Goal: Information Seeking & Learning: Learn about a topic

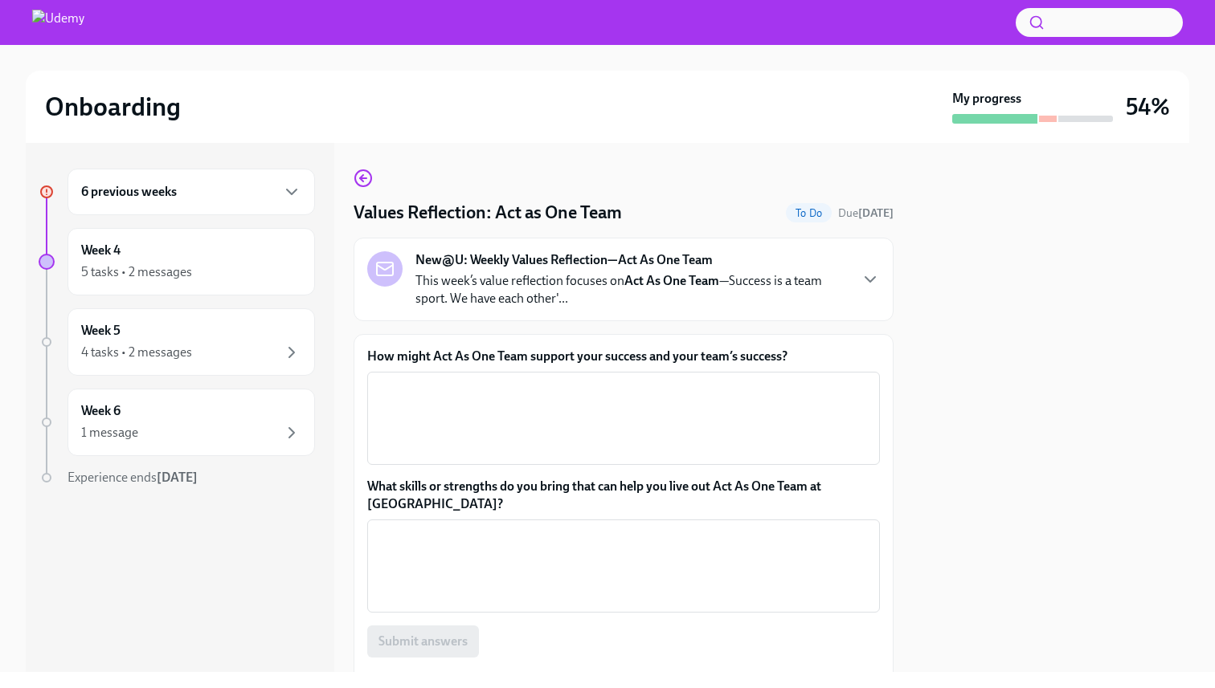
click at [221, 197] on div "6 previous weeks" at bounding box center [191, 191] width 220 height 19
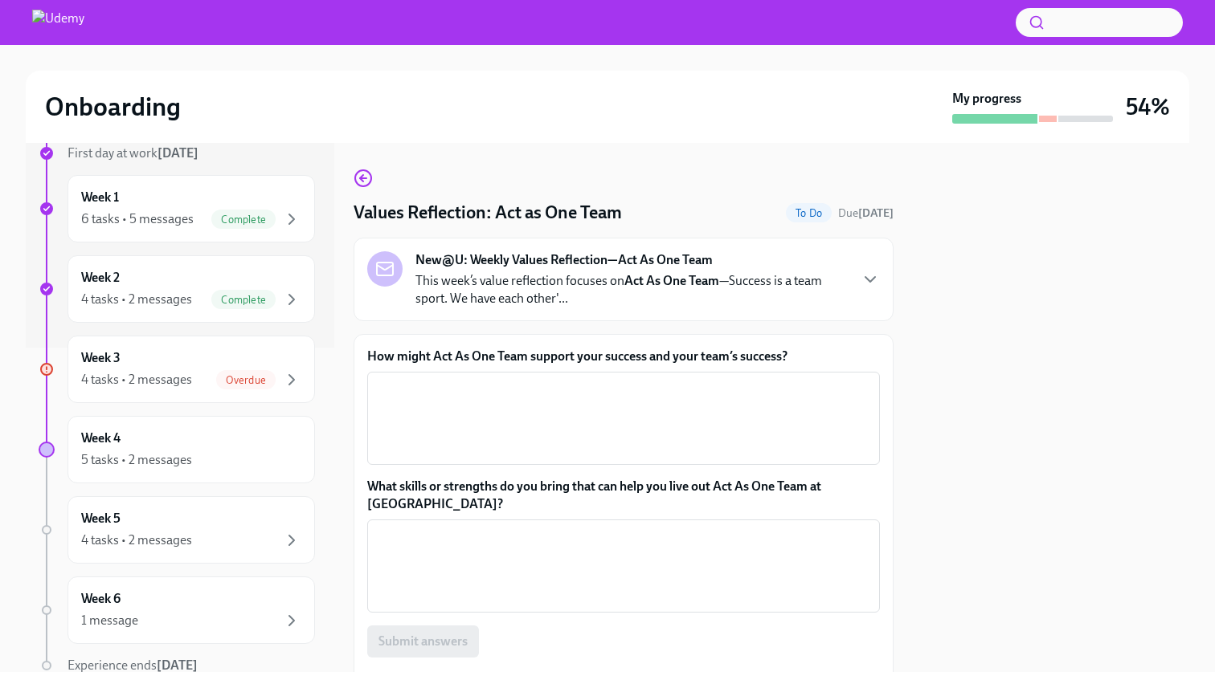
scroll to position [333, 0]
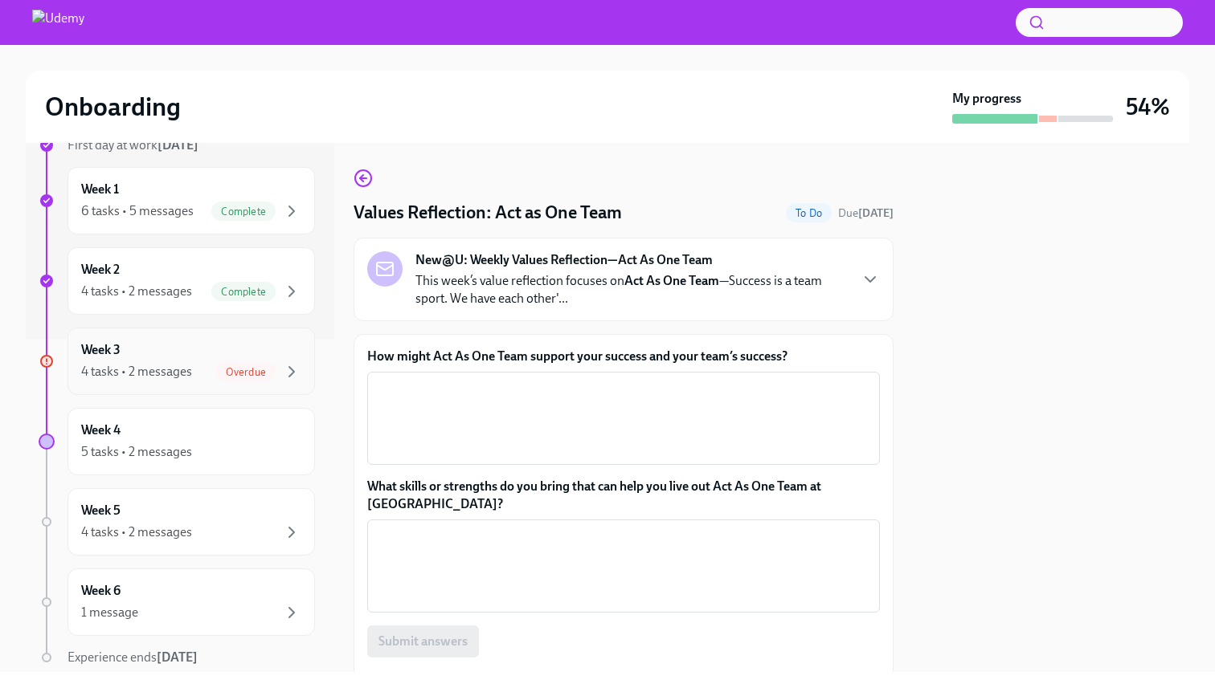
click at [194, 363] on div "4 tasks • 2 messages Overdue" at bounding box center [191, 371] width 220 height 19
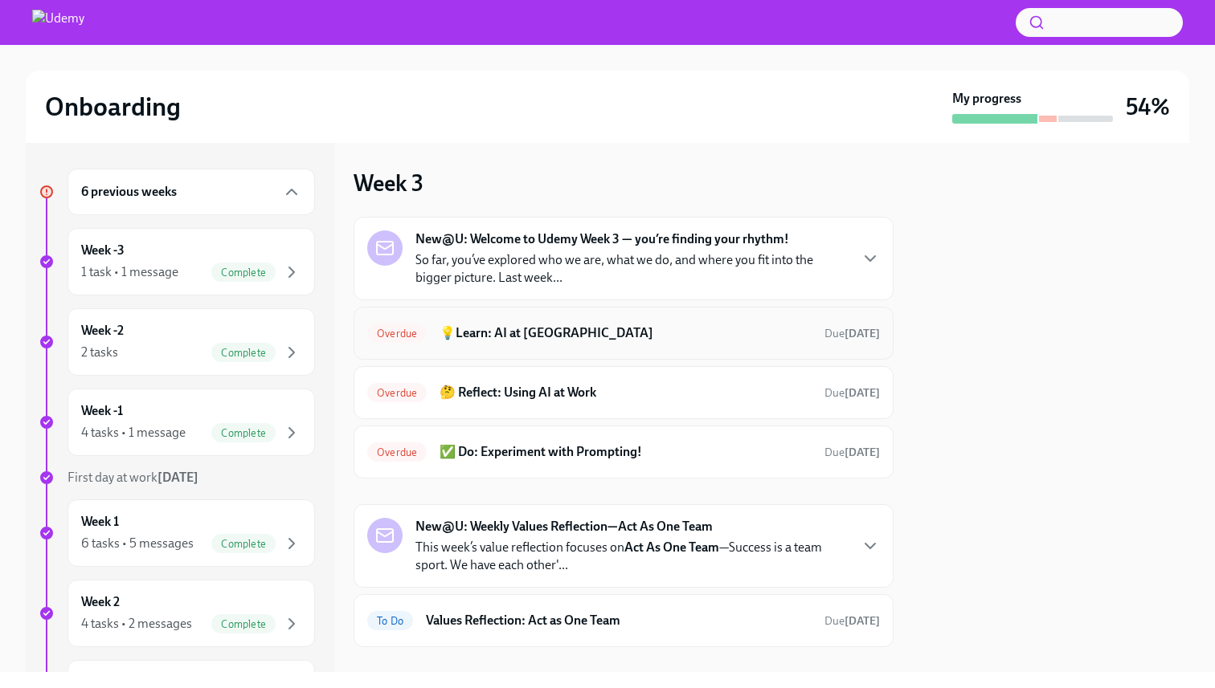
click at [615, 336] on h6 "💡Learn: AI at [GEOGRAPHIC_DATA]" at bounding box center [625, 334] width 372 height 18
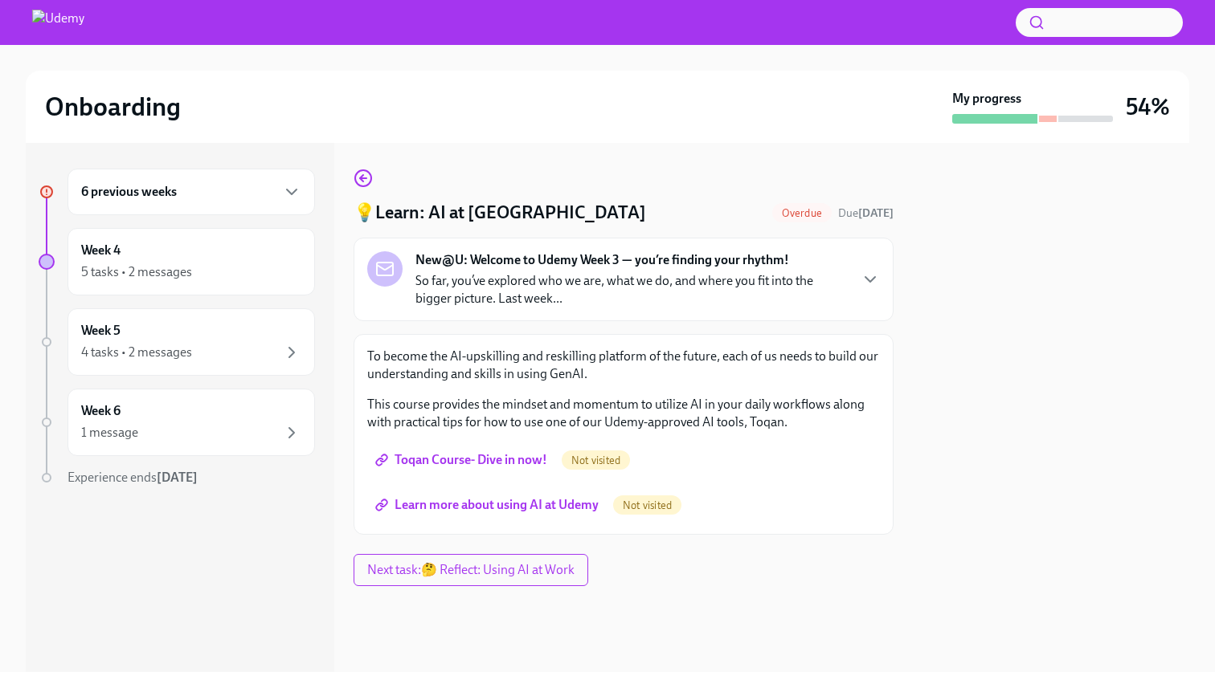
click at [498, 463] on span "Toqan Course- Dive in now!" at bounding box center [462, 460] width 169 height 16
click at [551, 511] on span "Learn more about using AI at Udemy" at bounding box center [488, 505] width 220 height 16
